Goal: Information Seeking & Learning: Learn about a topic

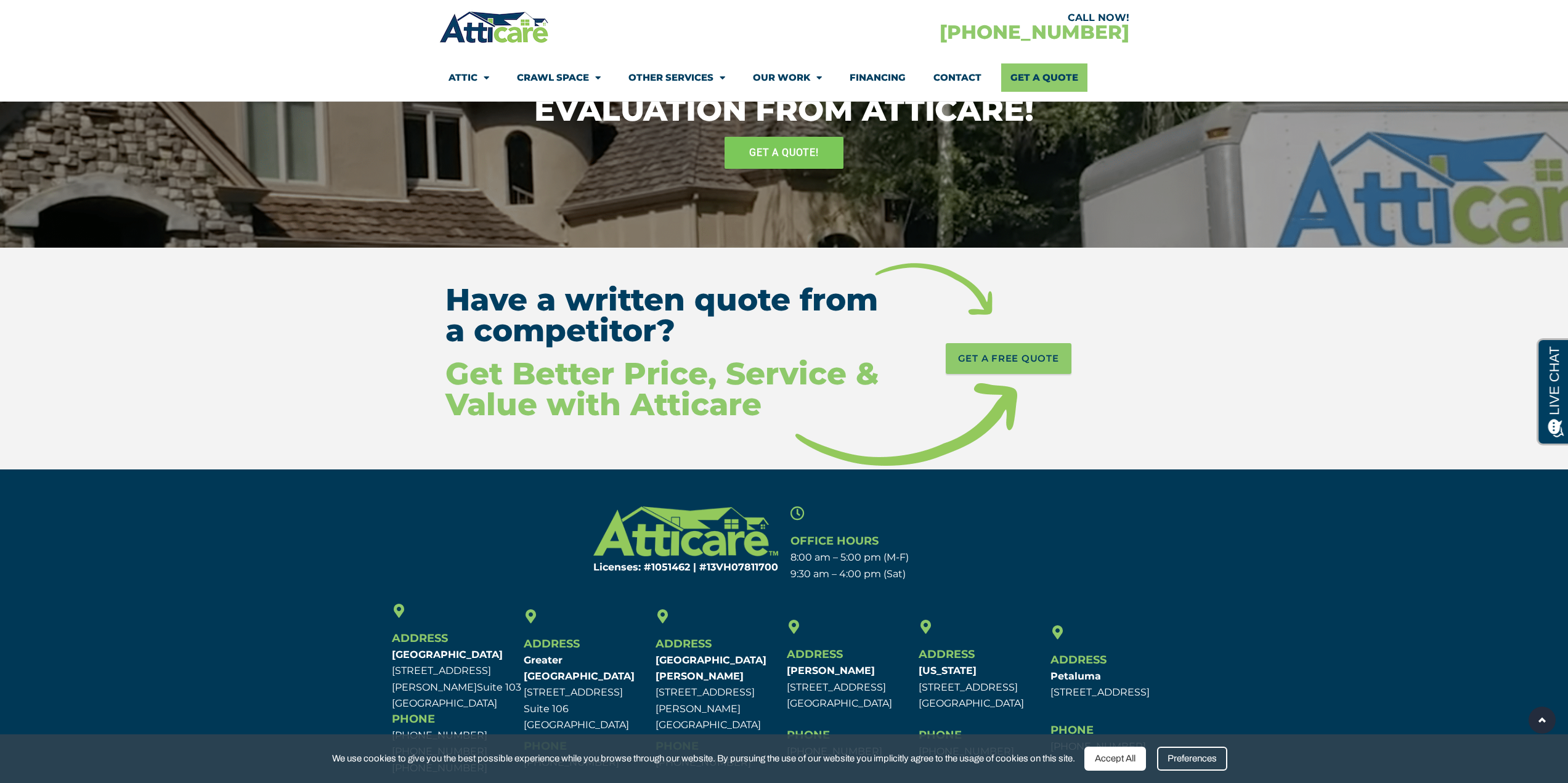
scroll to position [5654, 0]
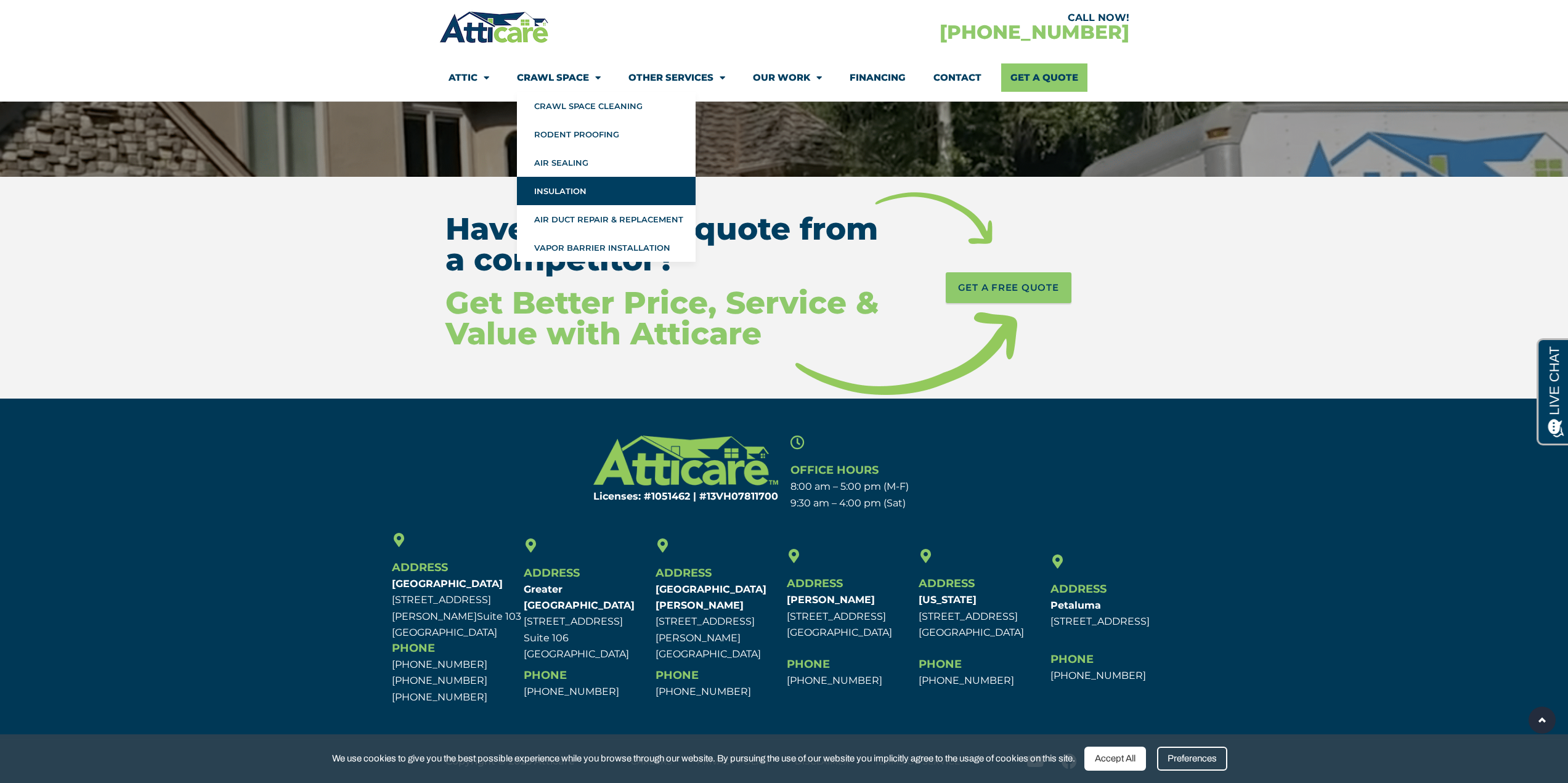
click at [559, 192] on link "Insulation" at bounding box center [606, 191] width 178 height 28
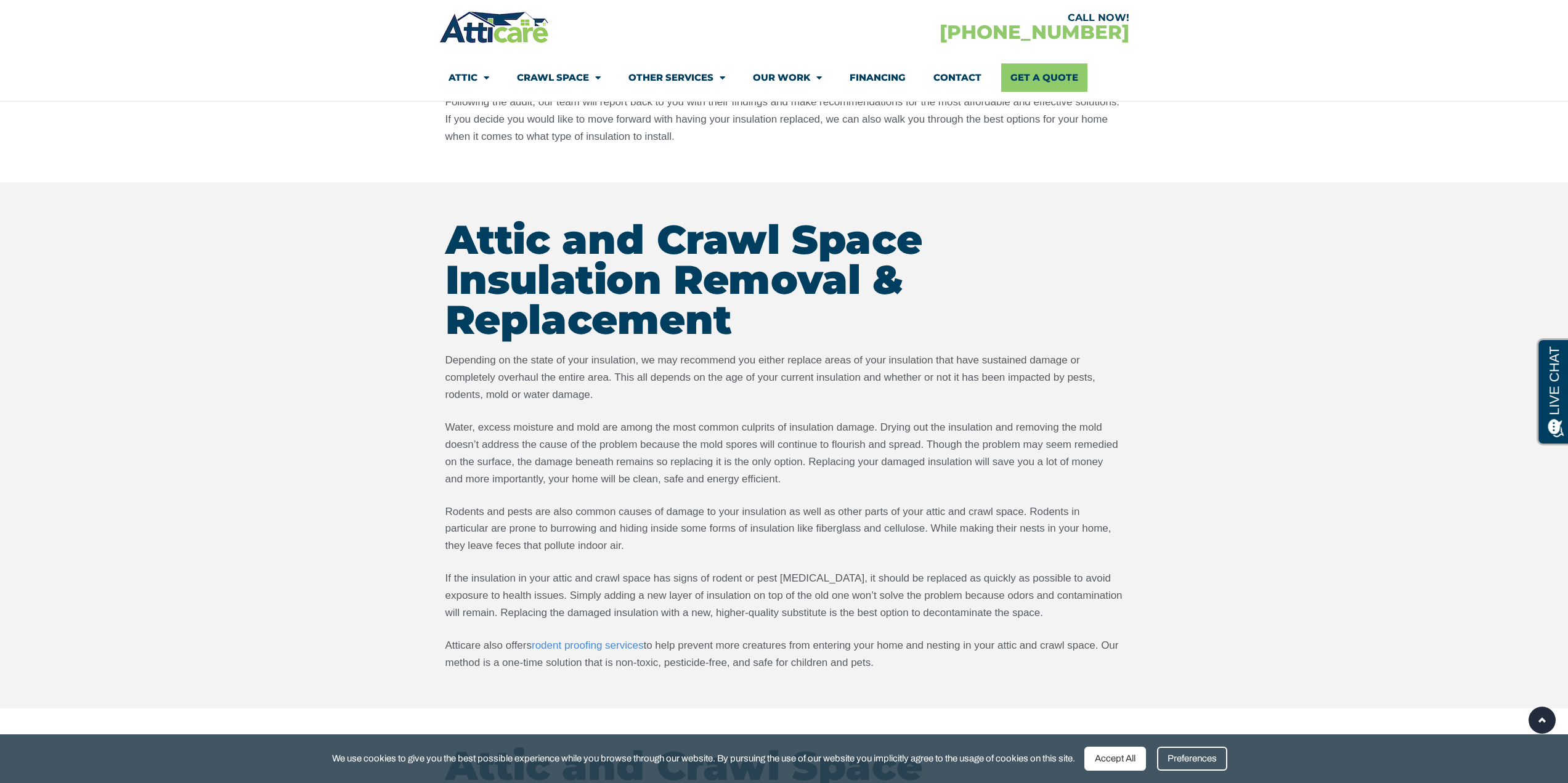
scroll to position [1726, 0]
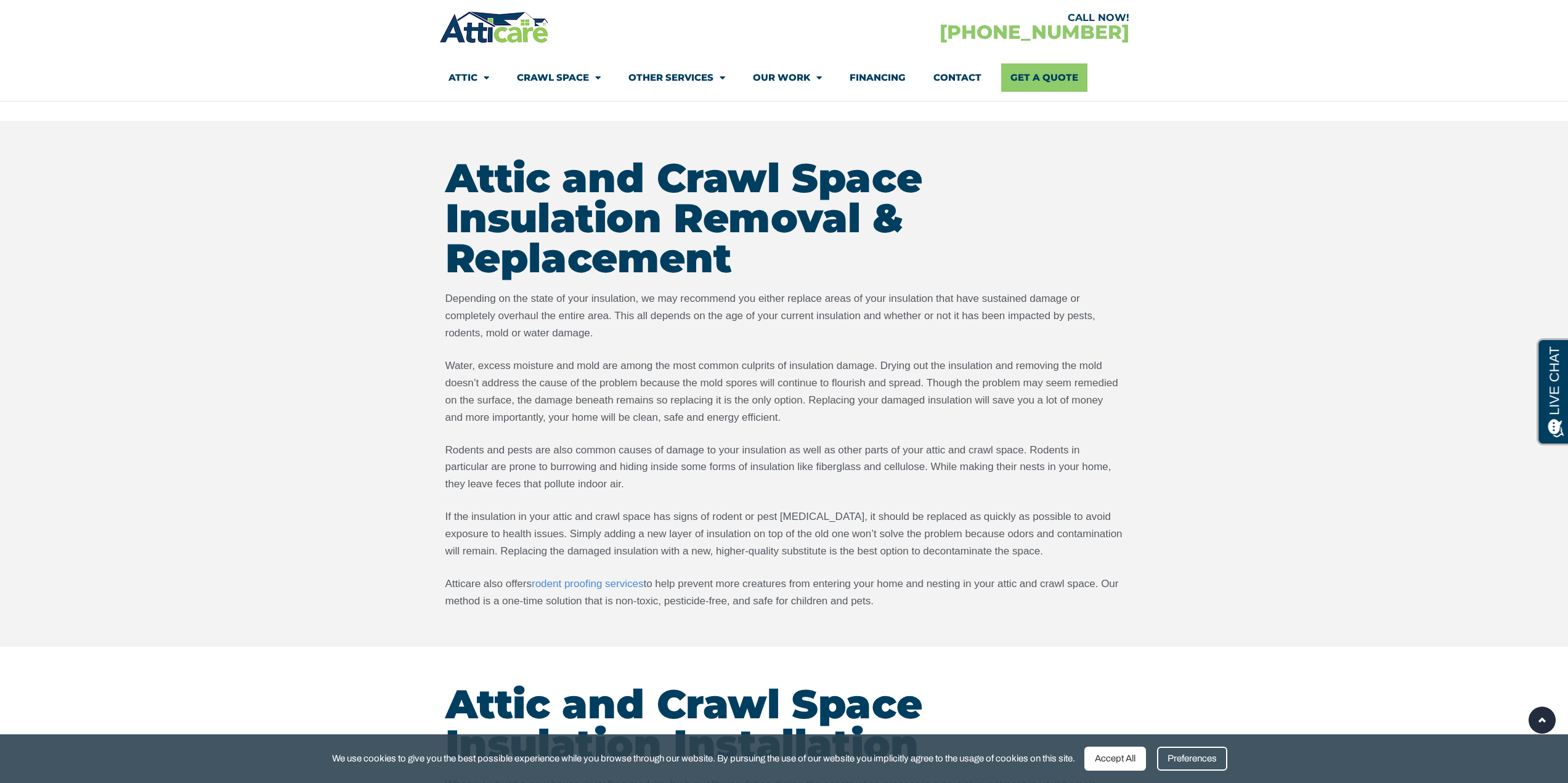
click at [689, 612] on div "Attic and Crawl Space Insulation Removal & Replacement Depending on the state o…" at bounding box center [784, 383] width 690 height 464
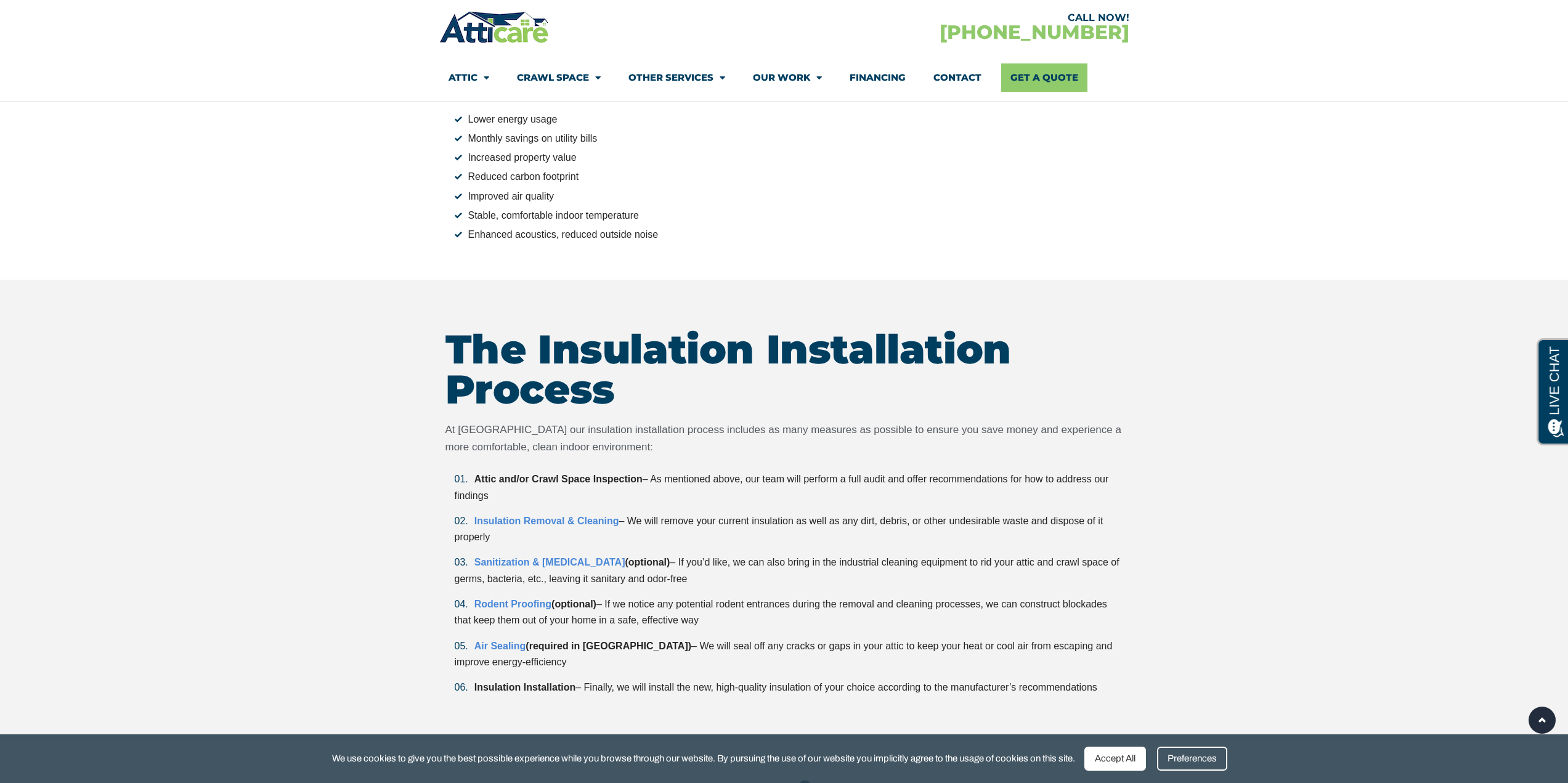
scroll to position [2711, 0]
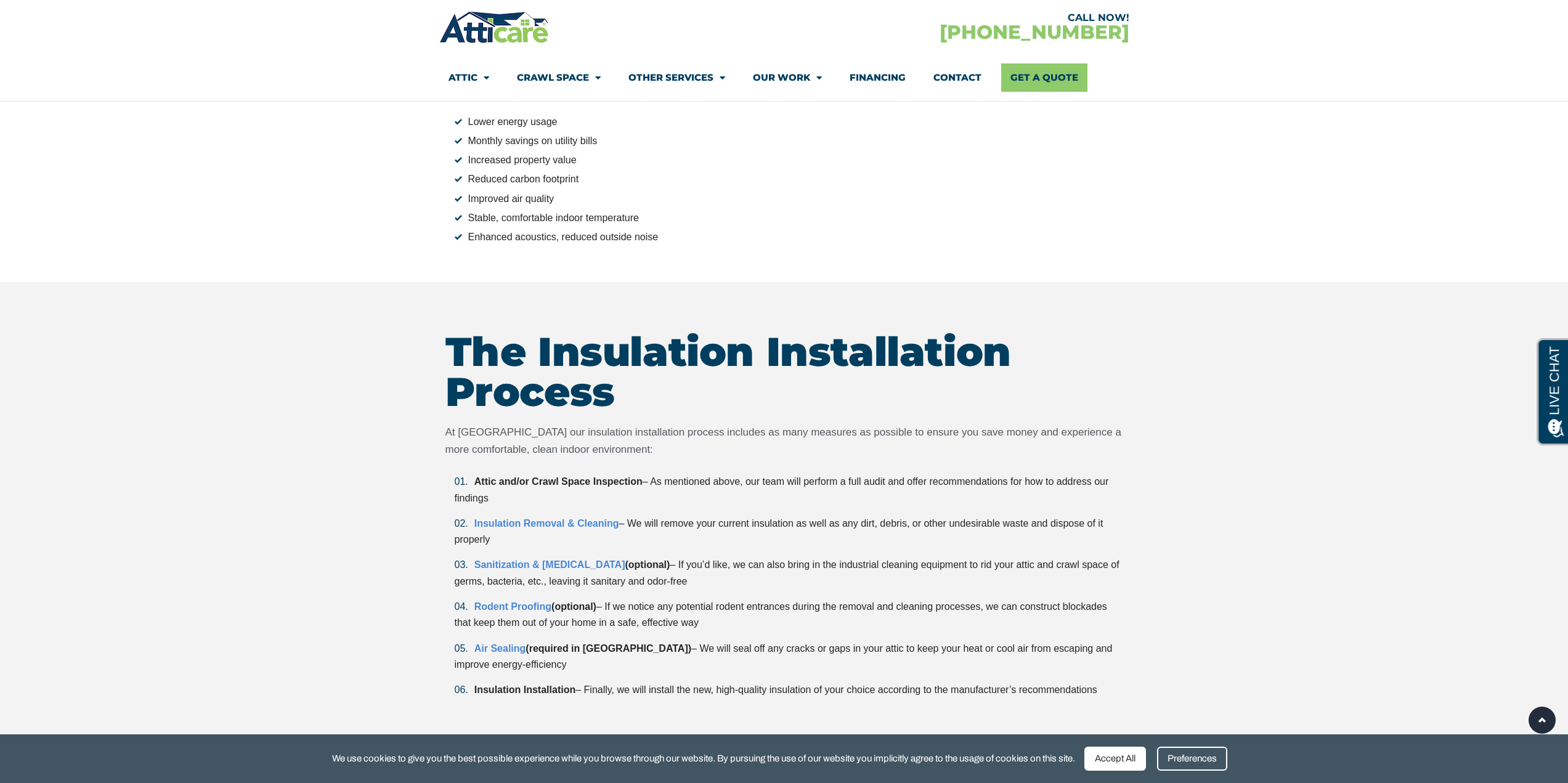
drag, startPoint x: 439, startPoint y: 649, endPoint x: 469, endPoint y: 652, distance: 30.1
click at [469, 652] on section "The Insulation Installation Process At [GEOGRAPHIC_DATA] our insulation install…" at bounding box center [784, 514] width 1568 height 462
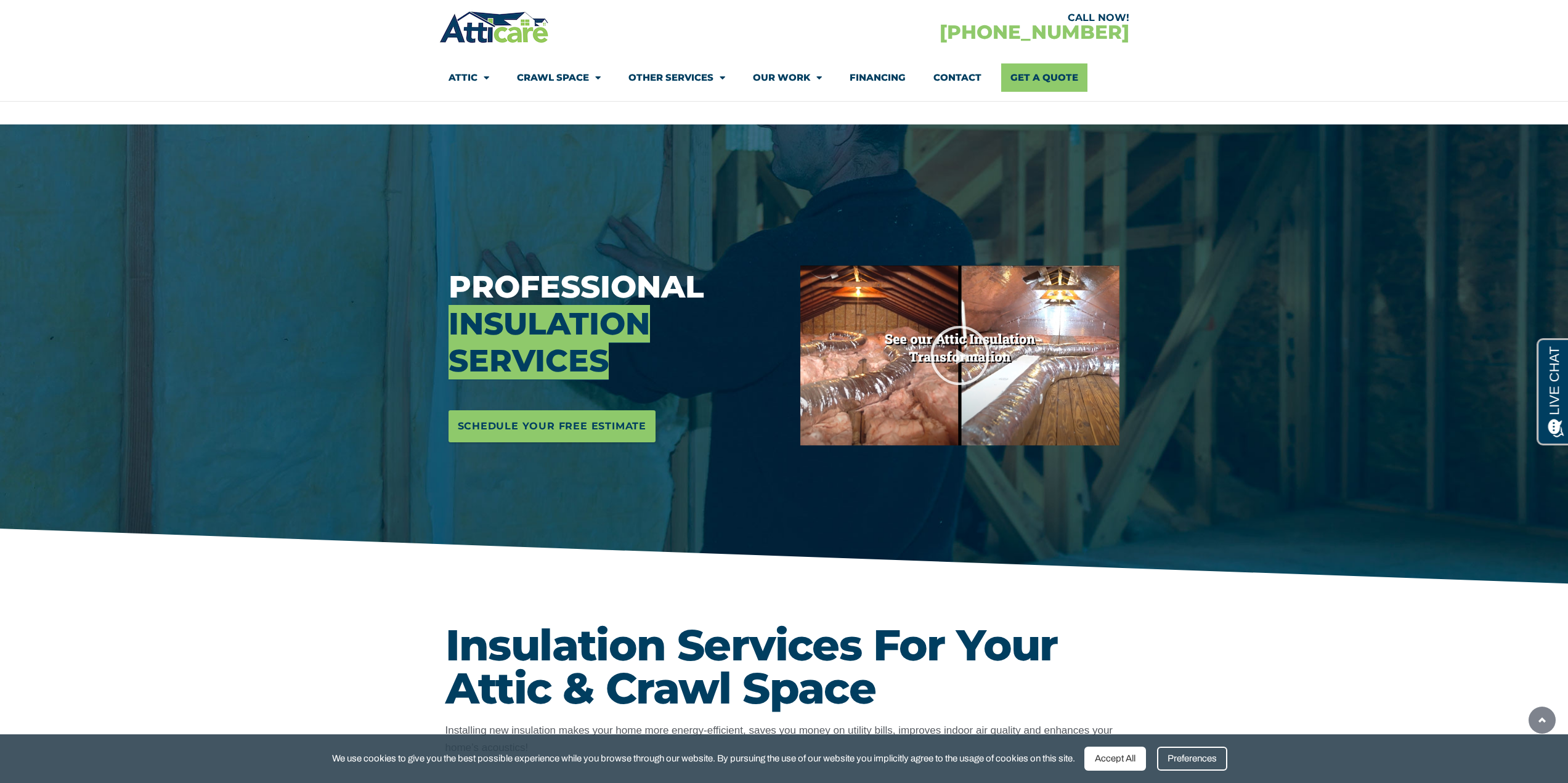
scroll to position [0, 0]
